Goal: Information Seeking & Learning: Compare options

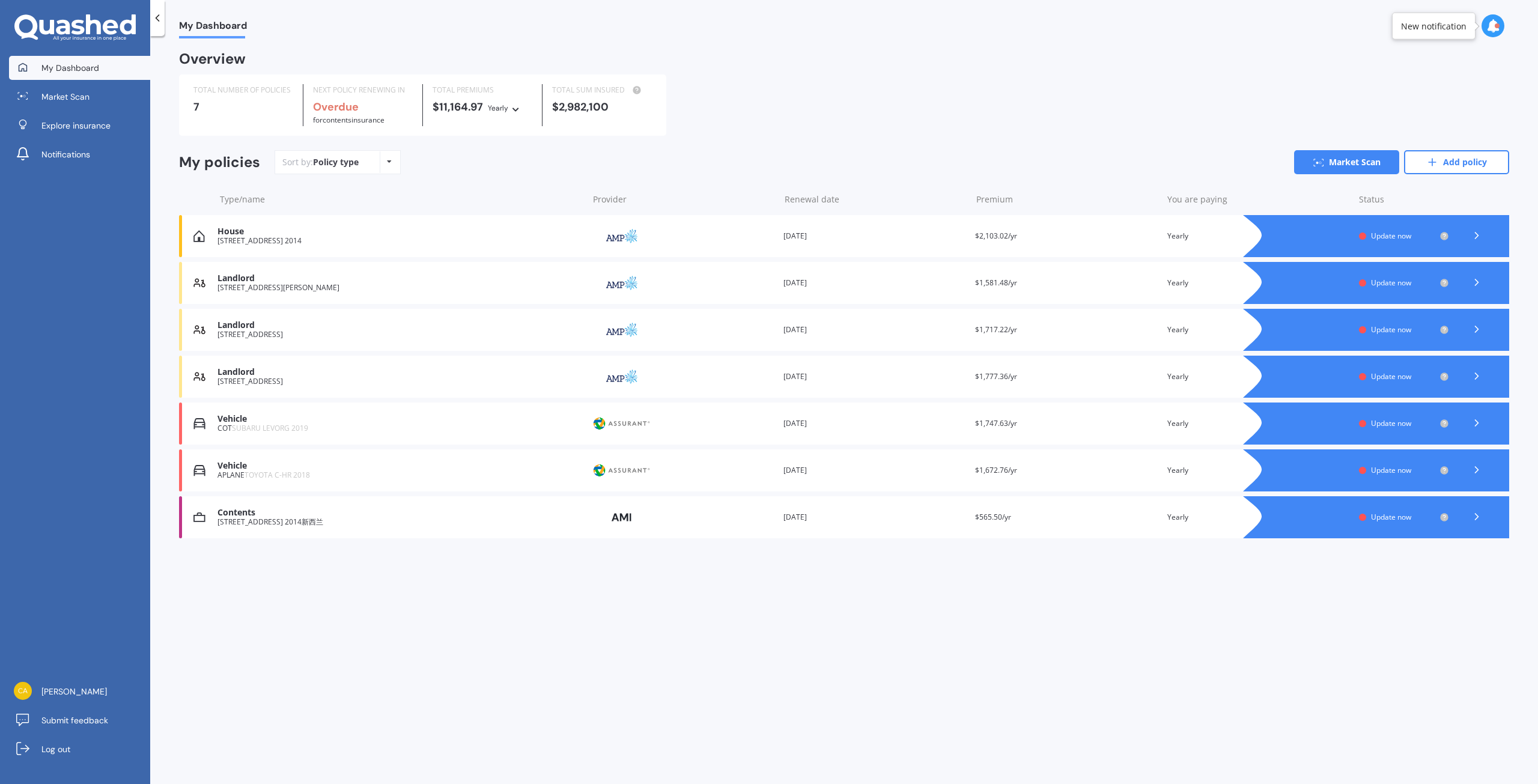
click at [1471, 232] on icon at bounding box center [1477, 235] width 12 height 12
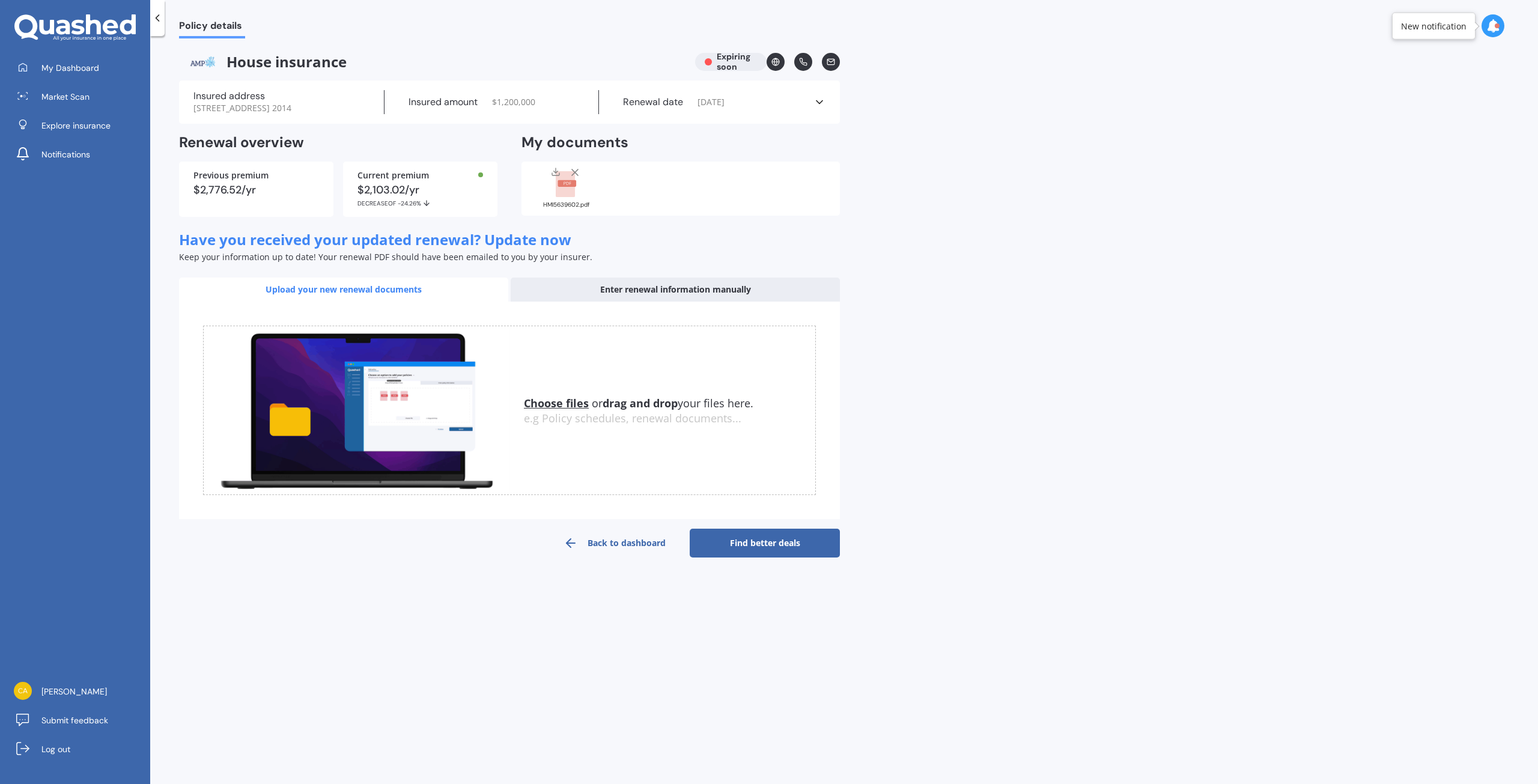
click at [766, 557] on link "Find better deals" at bounding box center [765, 543] width 150 height 29
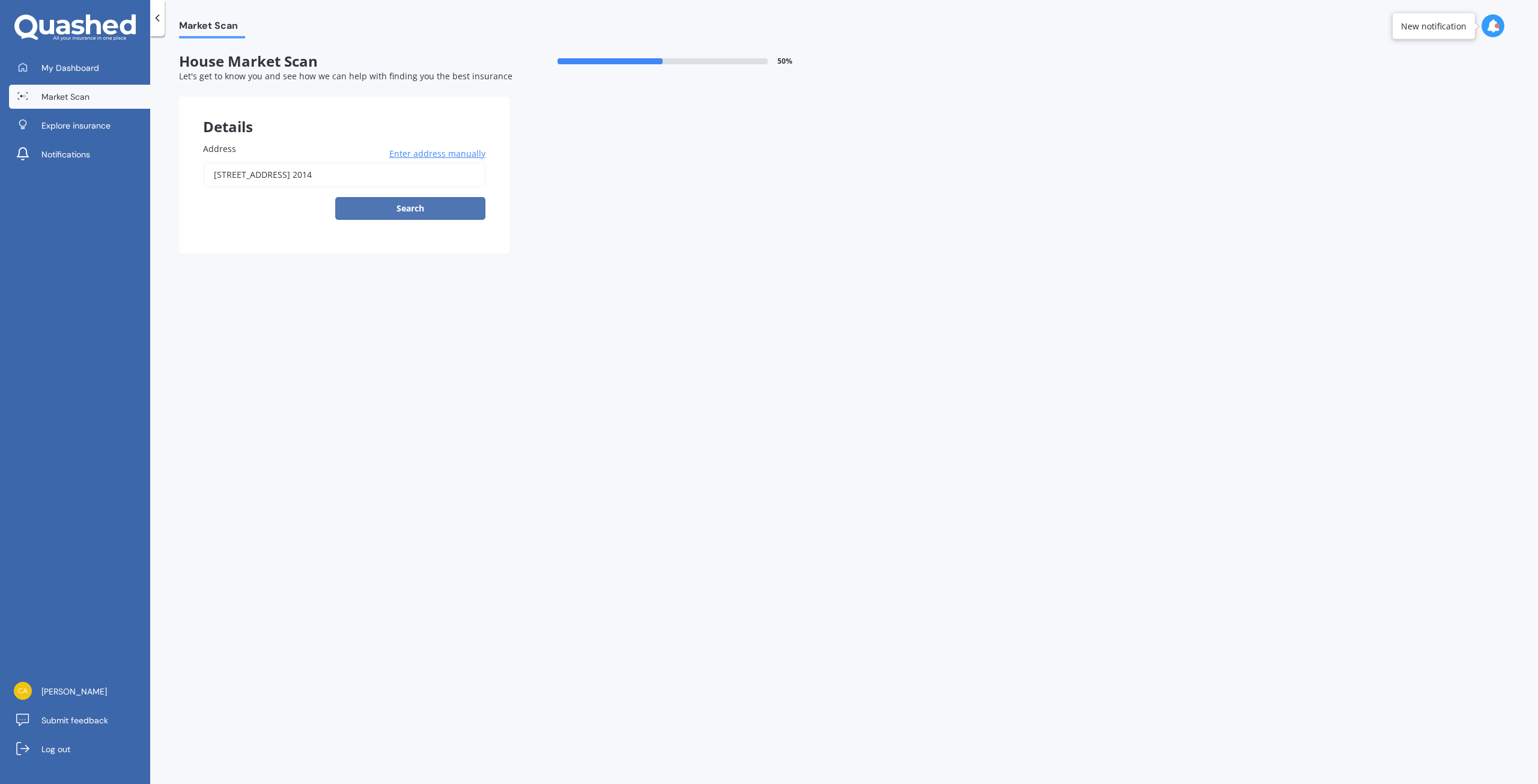
click at [440, 212] on button "Search" at bounding box center [410, 208] width 150 height 23
type input "[STREET_ADDRESS] 2014新西兰"
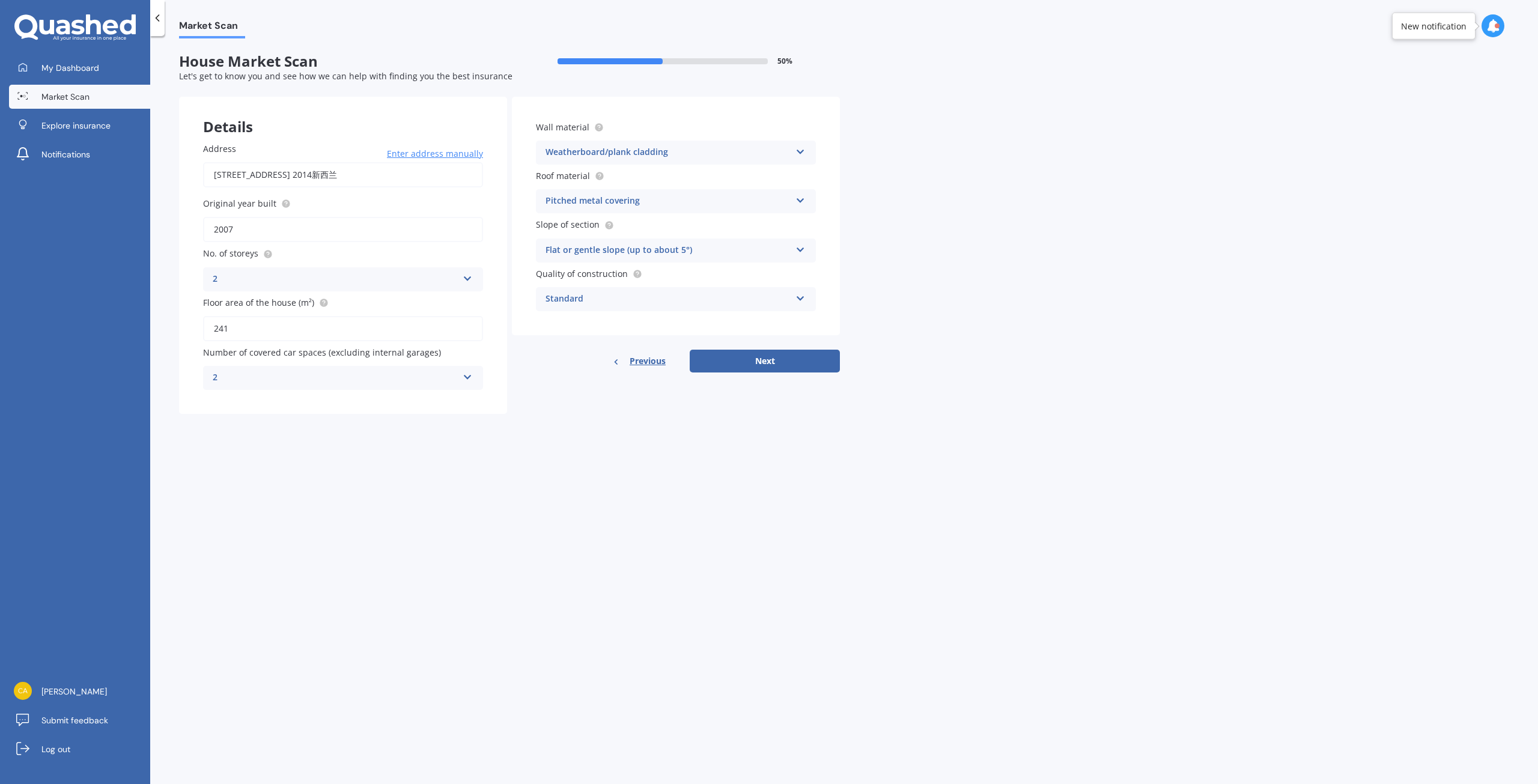
click at [348, 336] on input "241" at bounding box center [343, 328] width 280 height 26
type input "294"
drag, startPoint x: 628, startPoint y: 463, endPoint x: 659, endPoint y: 456, distance: 31.8
click at [628, 463] on div "Market Scan House Market Scan 50 % Let's get to know you and see how we can hel…" at bounding box center [844, 412] width 1388 height 748
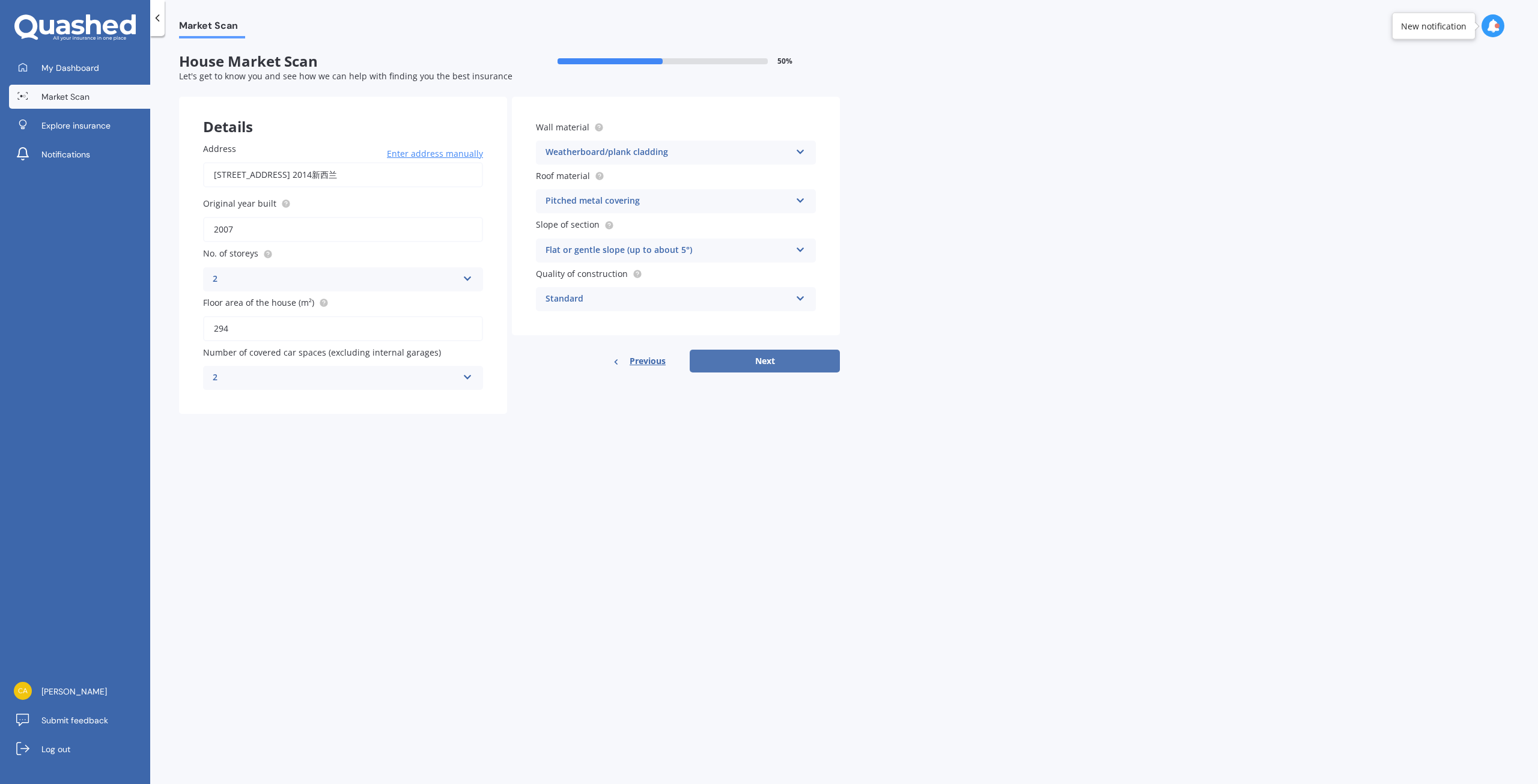
click at [757, 372] on button "Next" at bounding box center [765, 361] width 150 height 23
select select "09"
select select "10"
select select "1983"
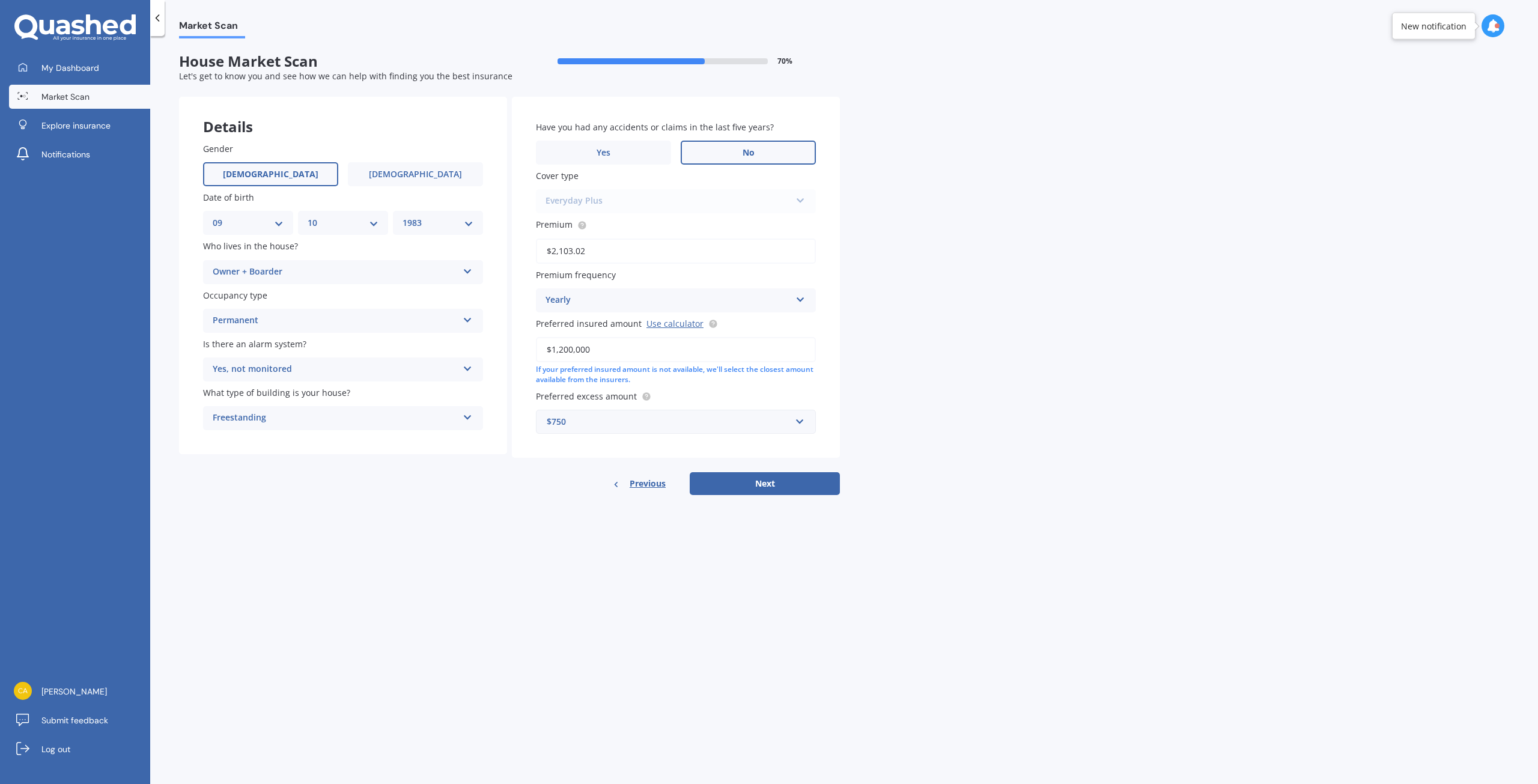
click at [741, 149] on label "No" at bounding box center [748, 152] width 135 height 24
click at [0, 0] on input "No" at bounding box center [0, 0] width 0 height 0
click at [732, 495] on button "Next" at bounding box center [765, 483] width 150 height 23
select select "09"
select select "10"
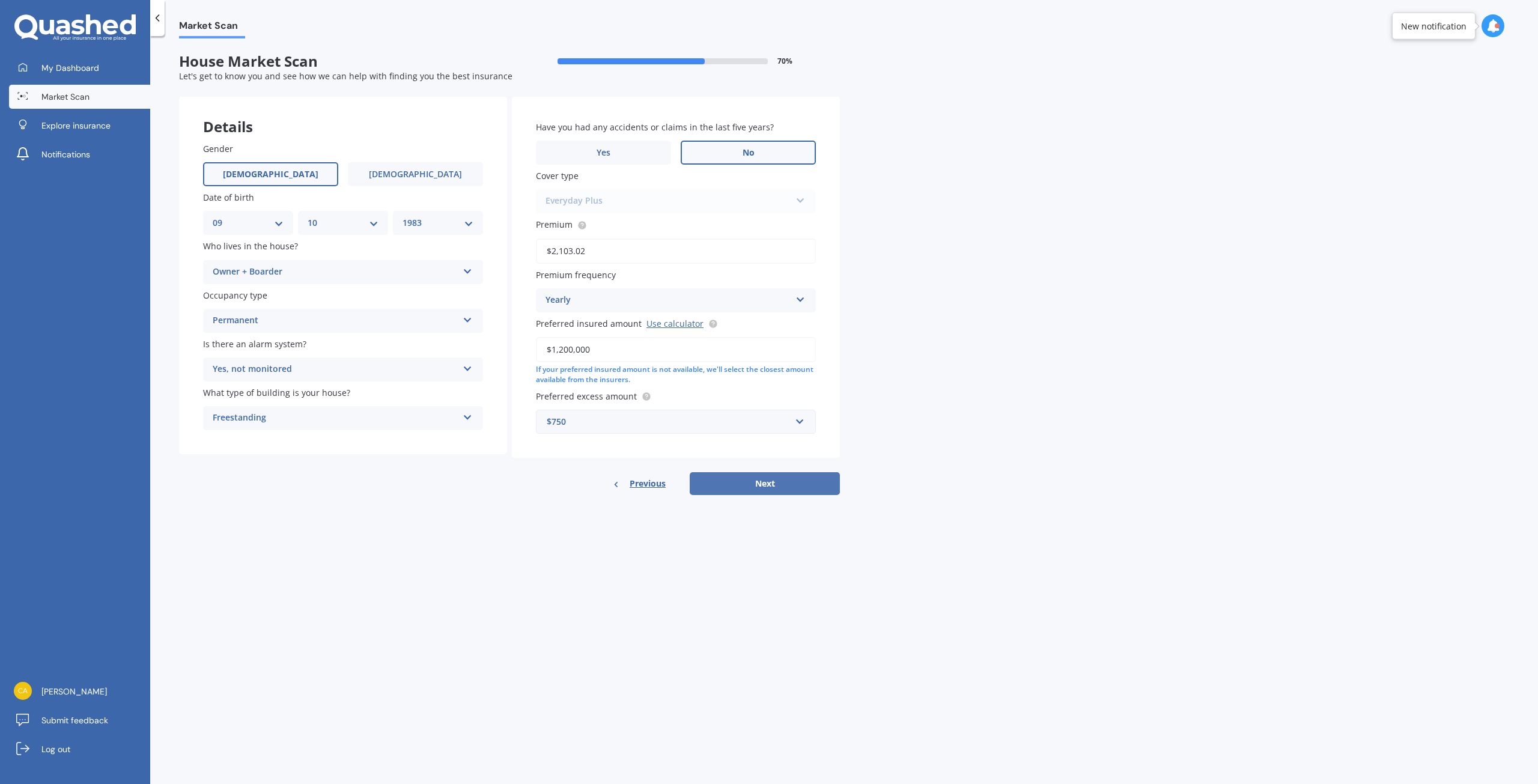
select select "1983"
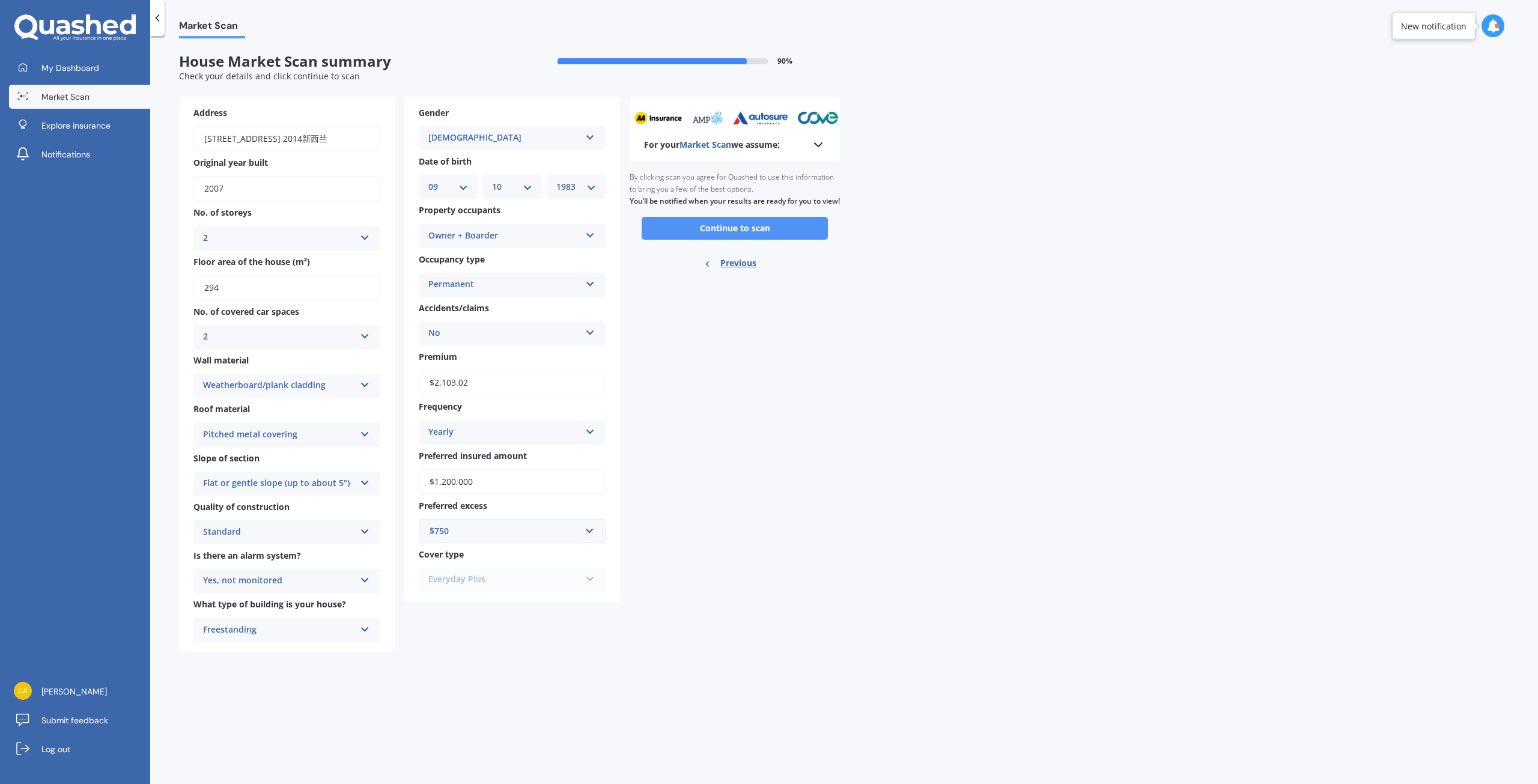
click at [703, 240] on button "Continue to scan" at bounding box center [735, 228] width 186 height 23
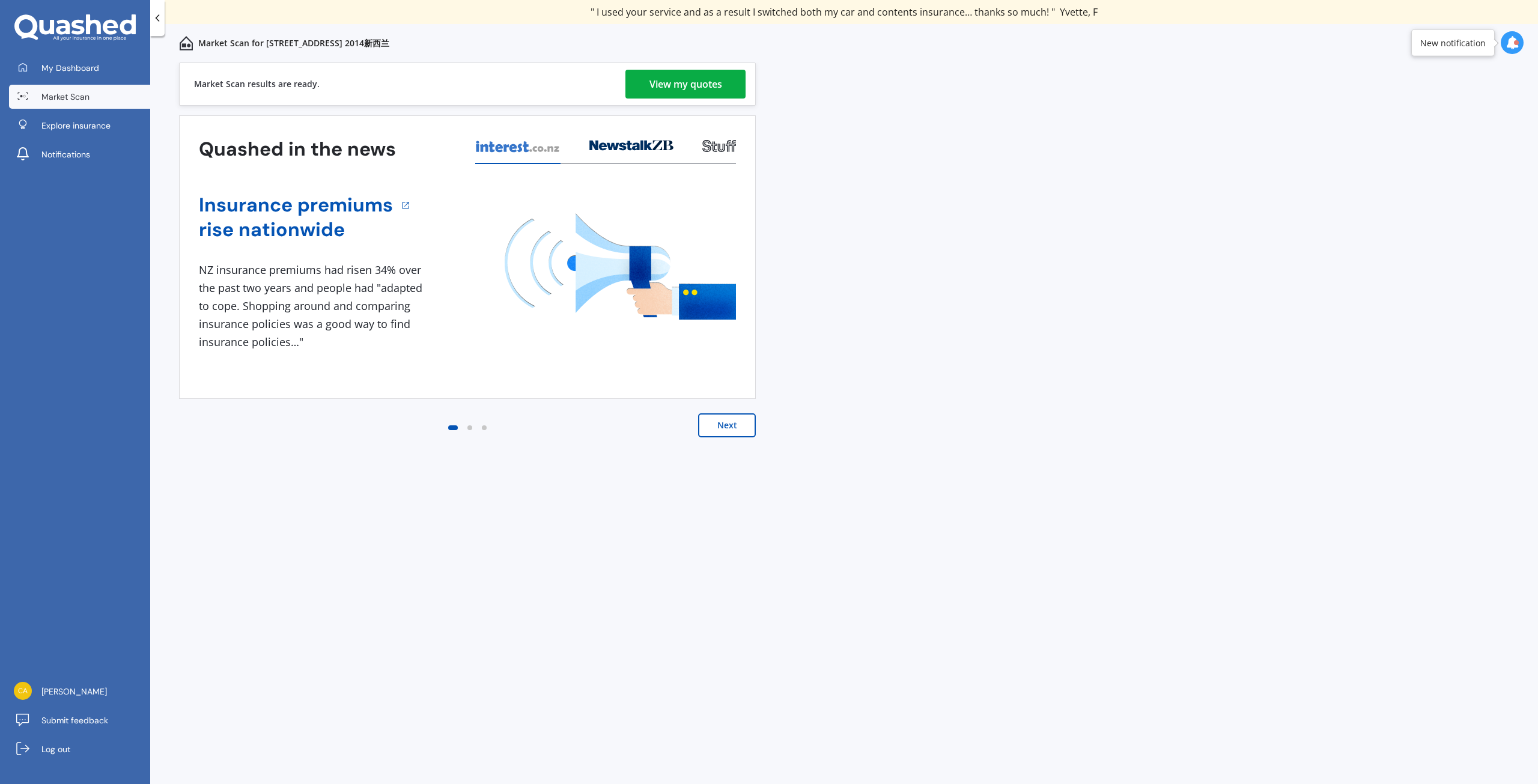
click at [688, 84] on div "View my quotes" at bounding box center [686, 84] width 72 height 29
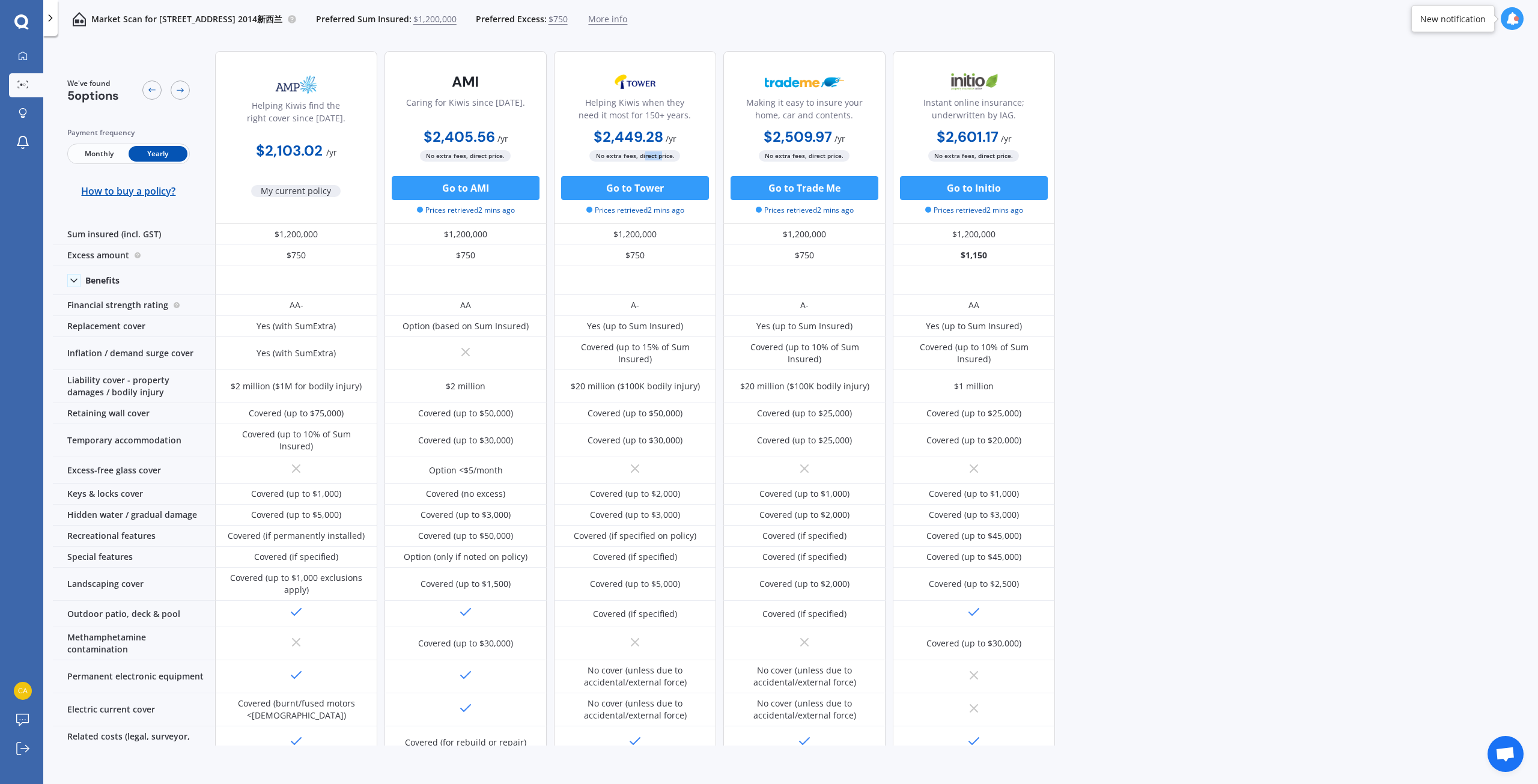
drag, startPoint x: 645, startPoint y: 157, endPoint x: 661, endPoint y: 153, distance: 16.5
click at [661, 153] on span "No extra fees, direct price." at bounding box center [635, 156] width 91 height 12
